Goal: Information Seeking & Learning: Learn about a topic

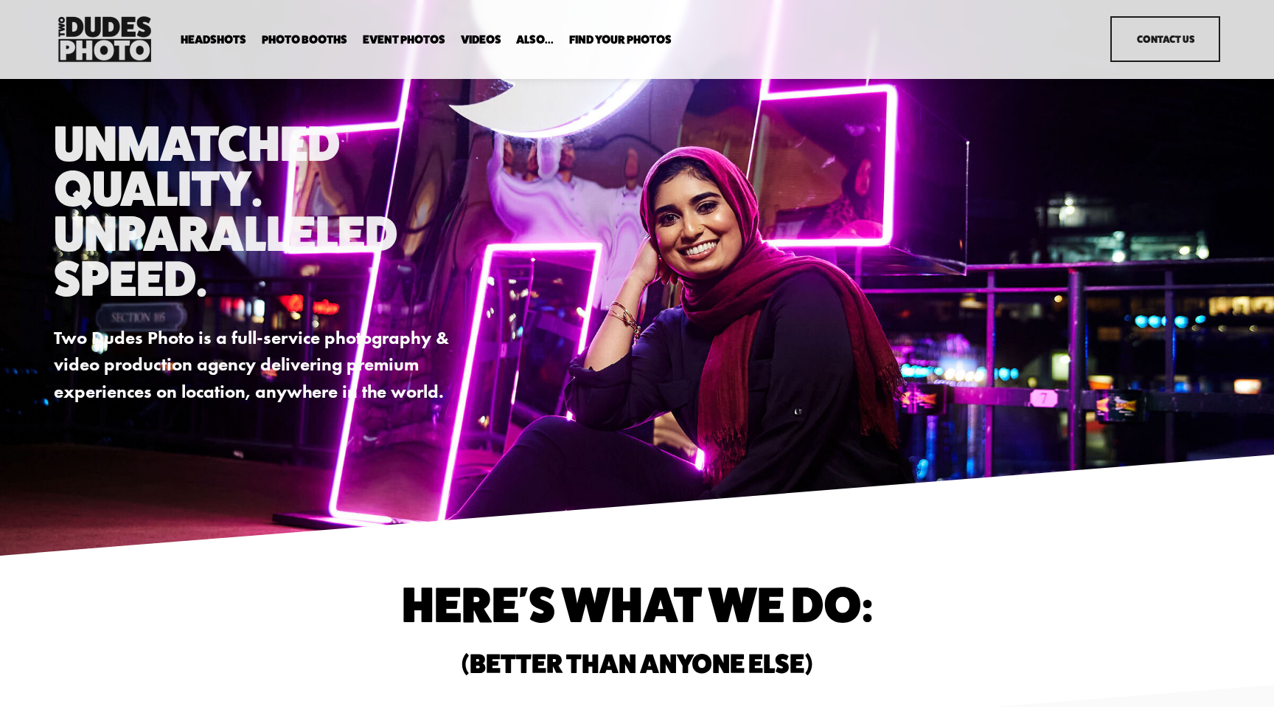
click at [0, 0] on span "Expo Headshots" at bounding box center [0, 0] width 0 height 0
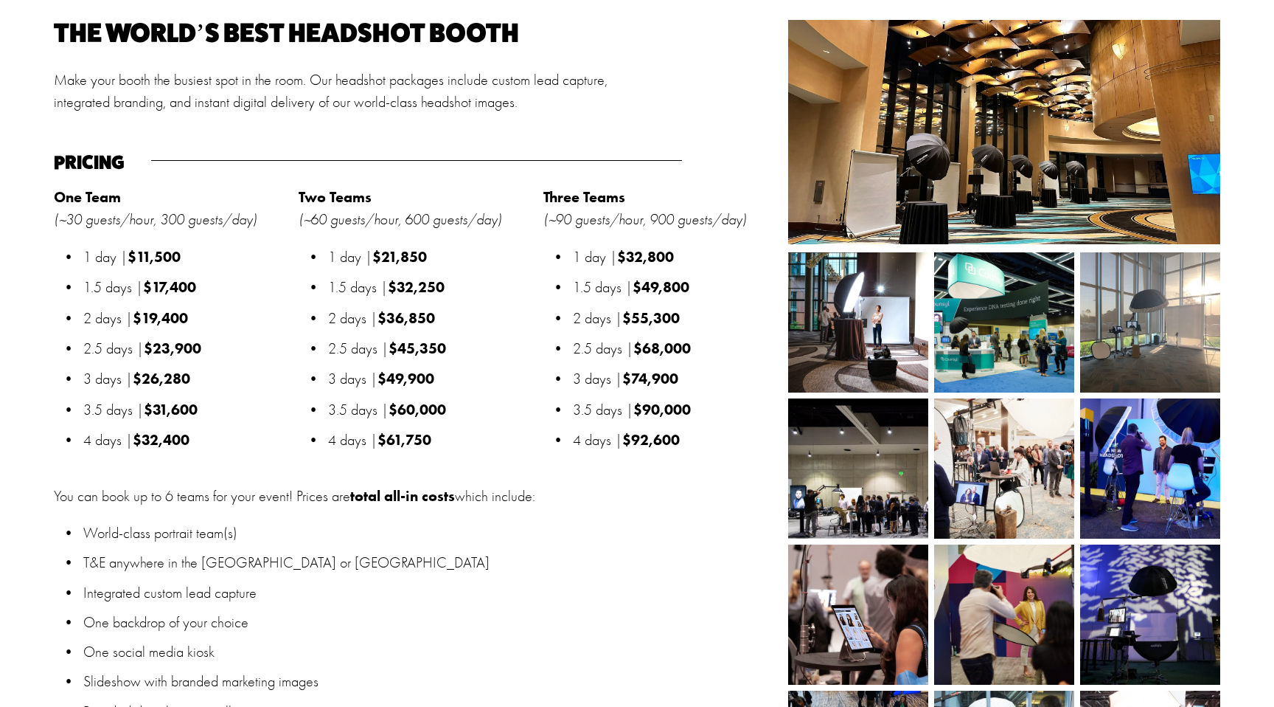
scroll to position [1604, 0]
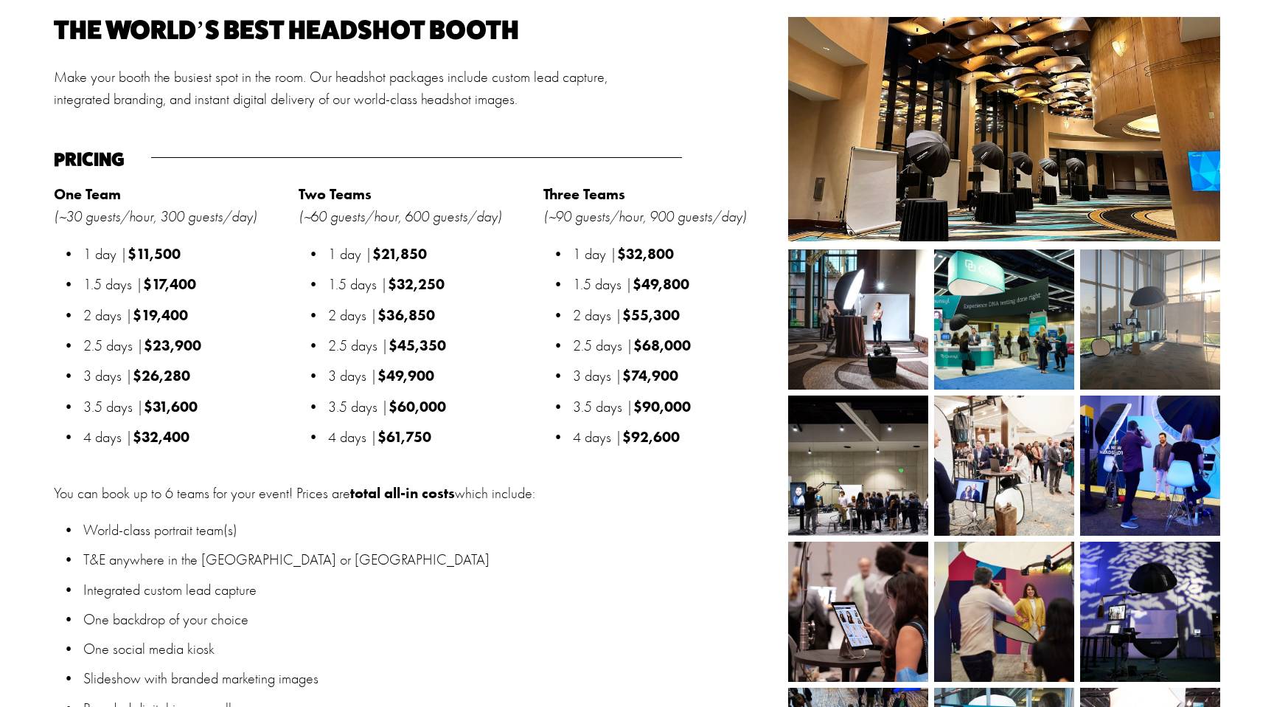
click at [167, 249] on strong "$11,500" at bounding box center [154, 254] width 53 height 18
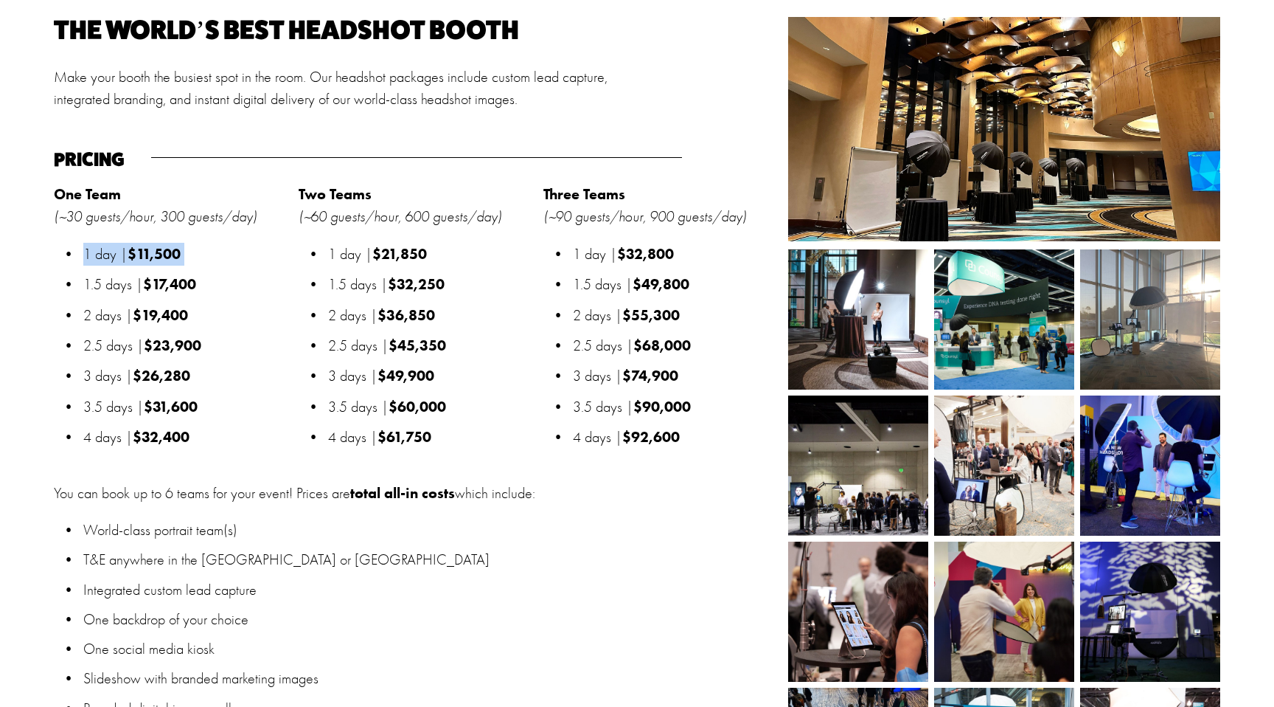
click at [167, 249] on strong "$11,500" at bounding box center [154, 254] width 53 height 18
click at [221, 252] on p "1 day | $11,500" at bounding box center [186, 254] width 207 height 23
drag, startPoint x: 200, startPoint y: 252, endPoint x: 133, endPoint y: 257, distance: 67.3
click at [133, 257] on p "1 day | $11,500" at bounding box center [186, 254] width 207 height 23
copy strong "$11,500"
